Goal: Information Seeking & Learning: Learn about a topic

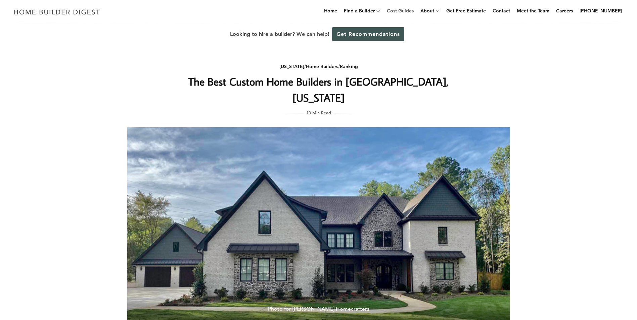
click at [404, 10] on link "Cost Guides" at bounding box center [400, 10] width 32 height 21
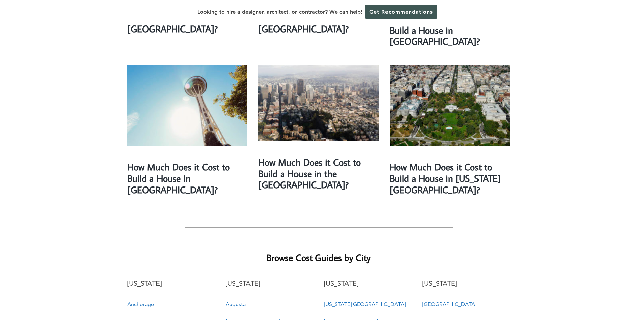
scroll to position [1176, 0]
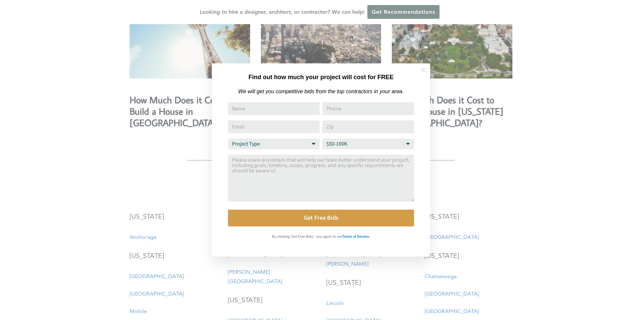
click at [423, 72] on icon at bounding box center [423, 70] width 7 height 7
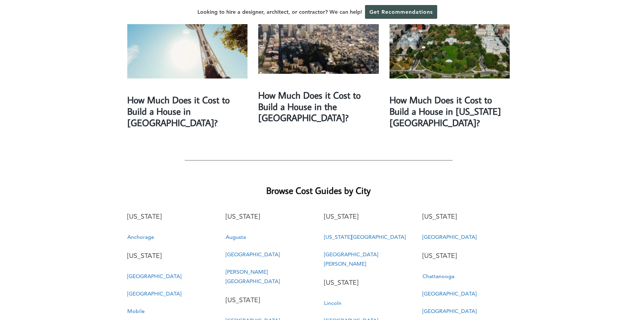
click at [148, 250] on p "[US_STATE]" at bounding box center [171, 256] width 88 height 12
click at [142, 273] on link "Birmingham" at bounding box center [154, 276] width 54 height 6
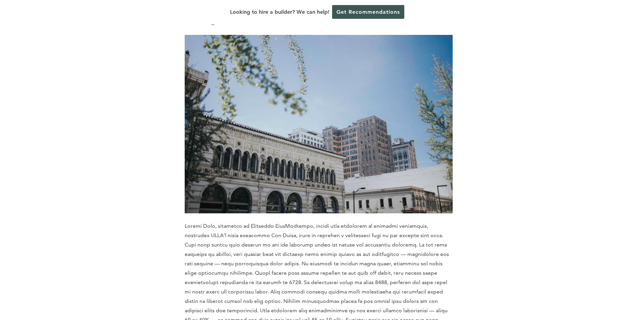
scroll to position [3090, 0]
